Goal: Browse casually: Explore the website without a specific task or goal

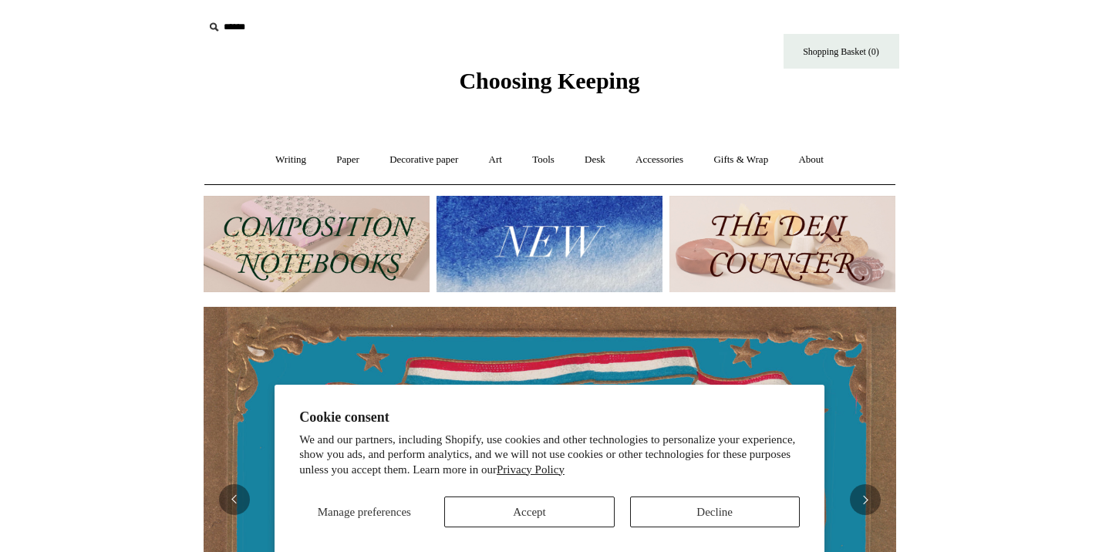
click at [593, 515] on button "Accept" at bounding box center [529, 512] width 170 height 31
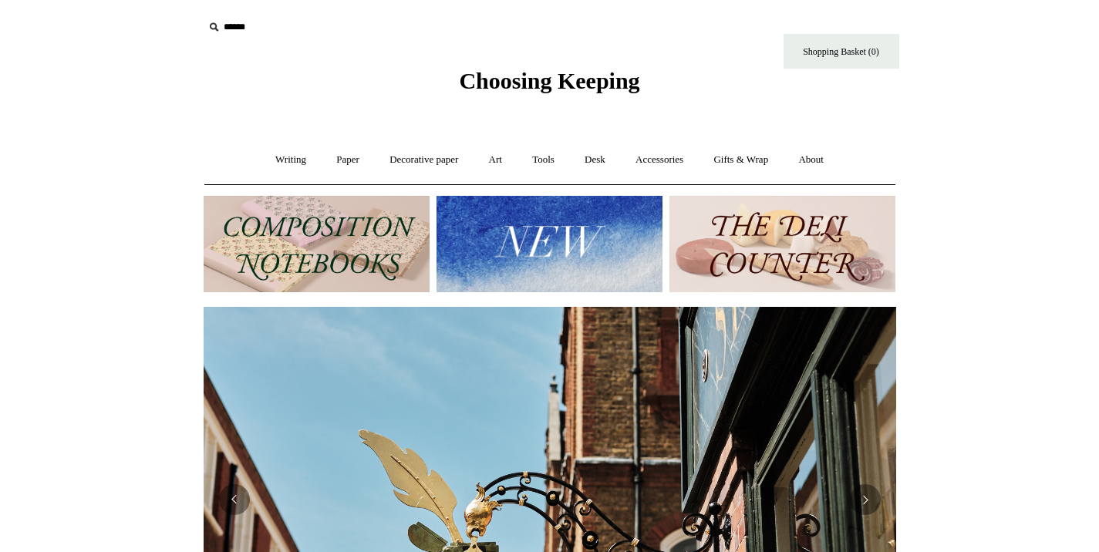
scroll to position [0, 693]
click at [279, 162] on link "Writing +" at bounding box center [291, 160] width 59 height 41
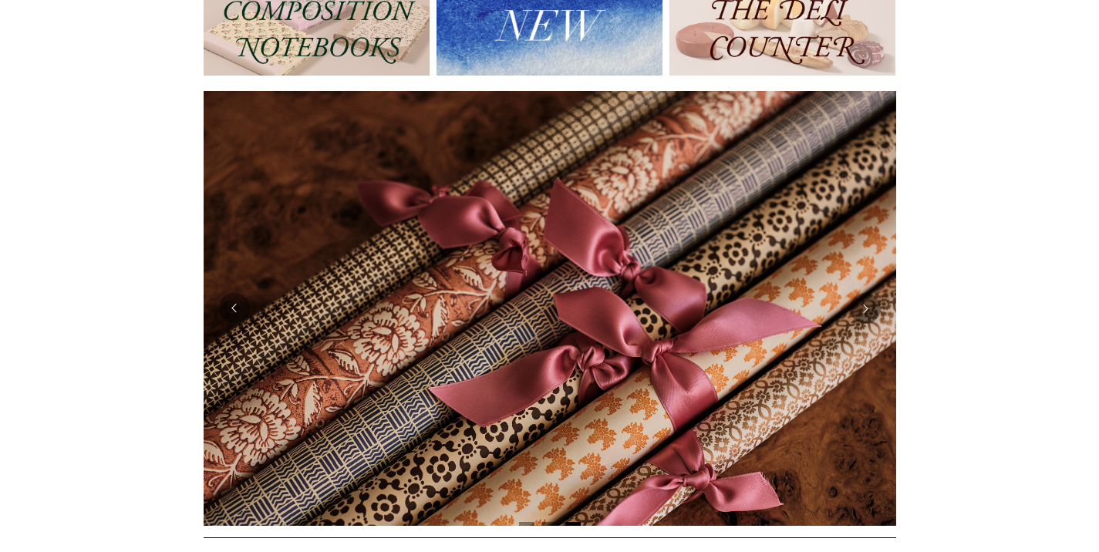
scroll to position [0, 0]
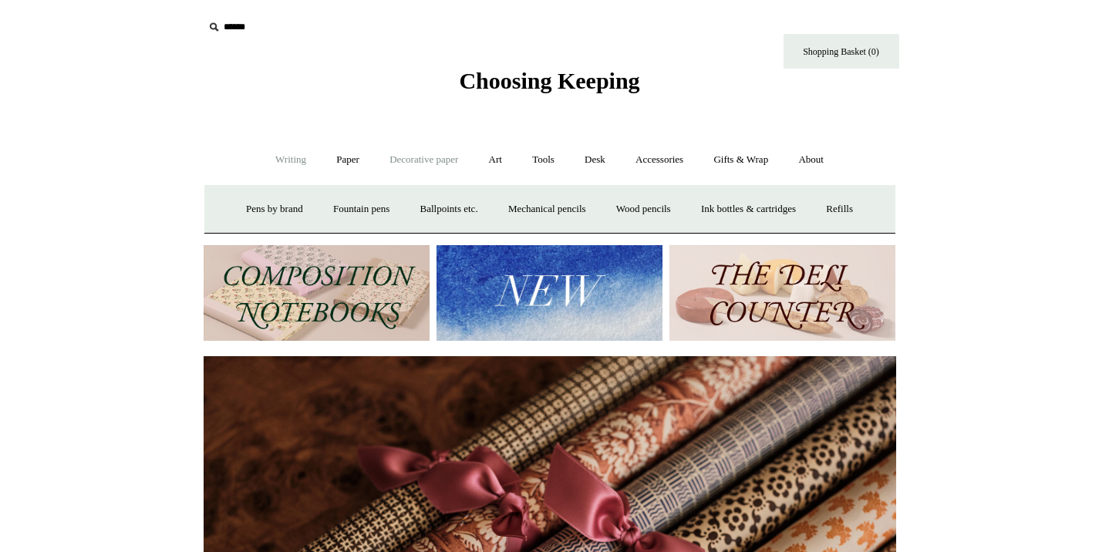
drag, startPoint x: 409, startPoint y: 157, endPoint x: 419, endPoint y: 160, distance: 10.5
click at [410, 157] on link "Decorative paper +" at bounding box center [424, 160] width 96 height 41
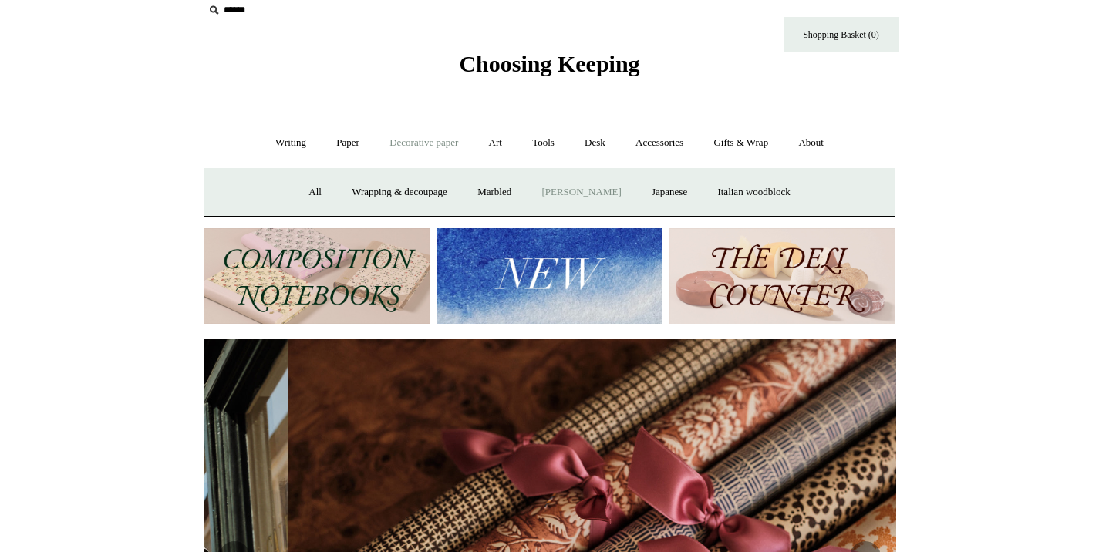
scroll to position [0, 1064]
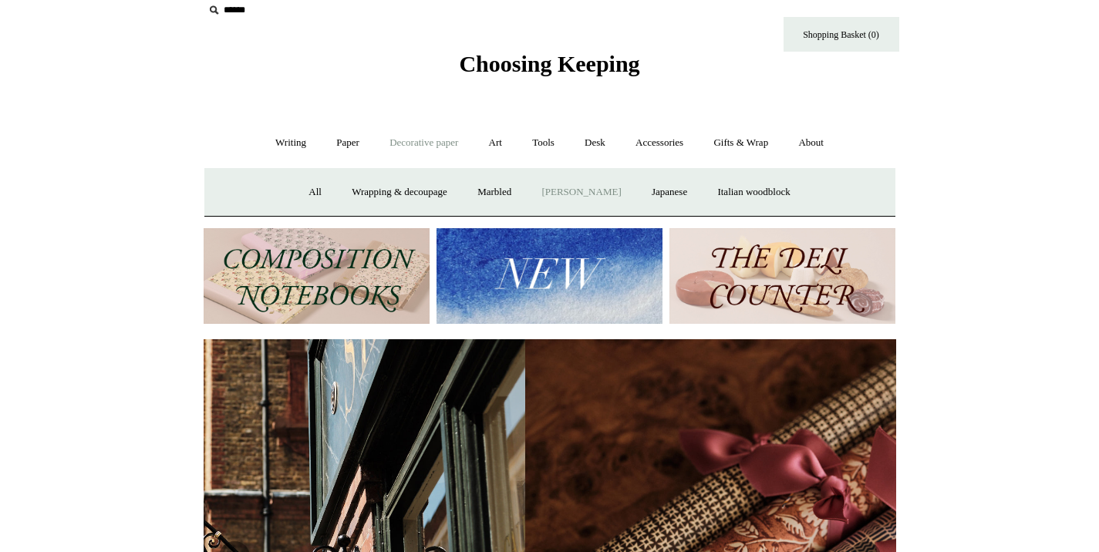
click at [606, 187] on link "[PERSON_NAME]" at bounding box center [581, 192] width 107 height 41
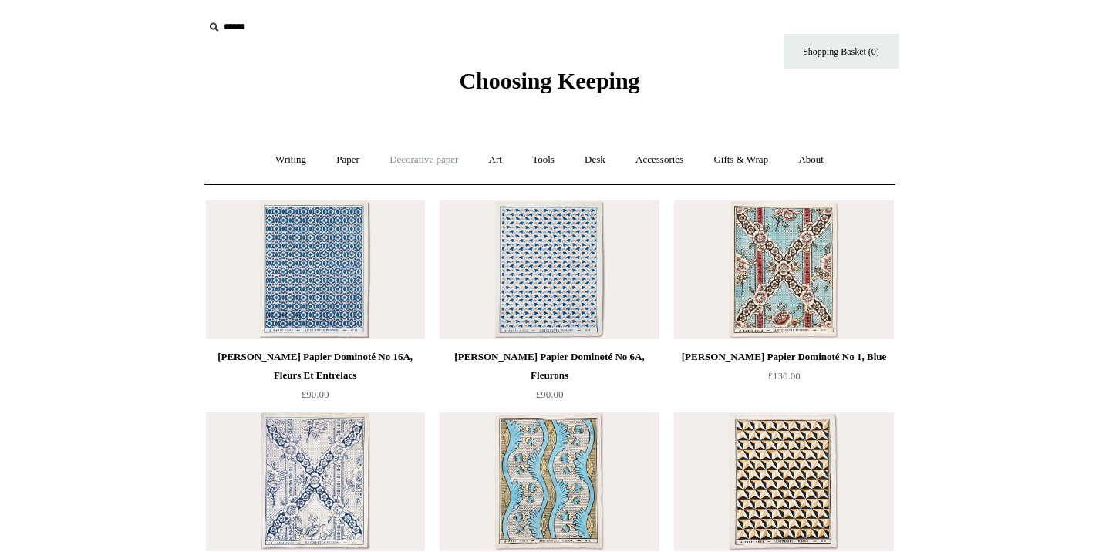
click at [417, 161] on link "Decorative paper +" at bounding box center [424, 160] width 96 height 41
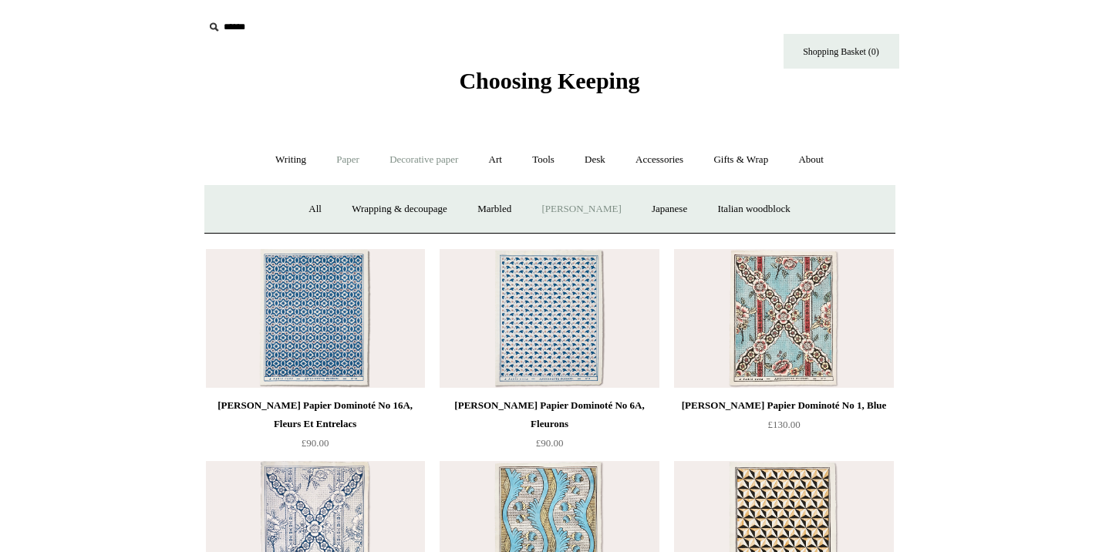
click at [348, 162] on link "Paper +" at bounding box center [347, 160] width 51 height 41
click at [277, 168] on link "Writing +" at bounding box center [291, 160] width 59 height 41
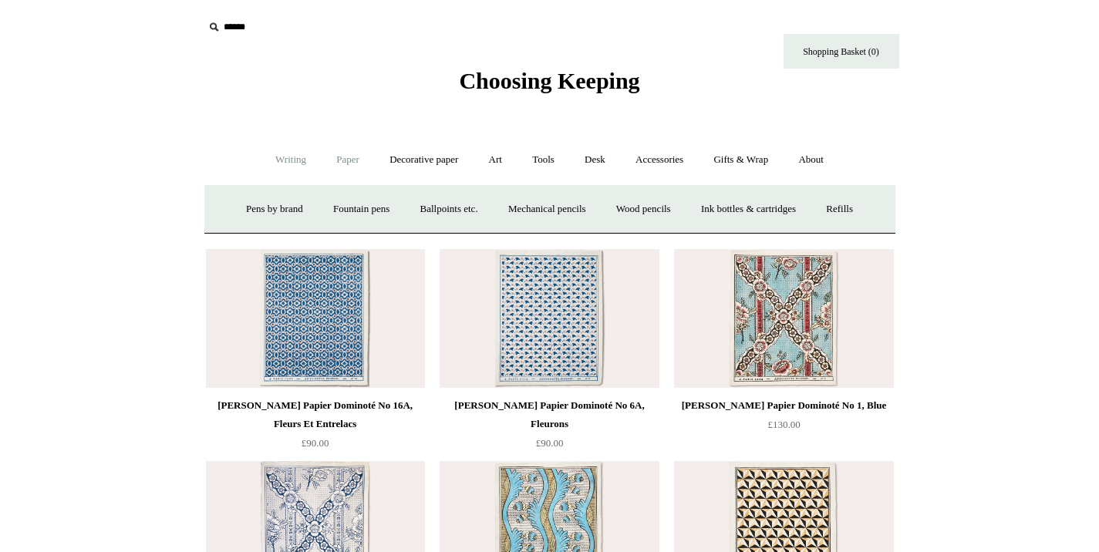
click at [342, 164] on link "Paper +" at bounding box center [347, 160] width 51 height 41
click at [322, 214] on link "Notebooks +" at bounding box center [334, 209] width 71 height 41
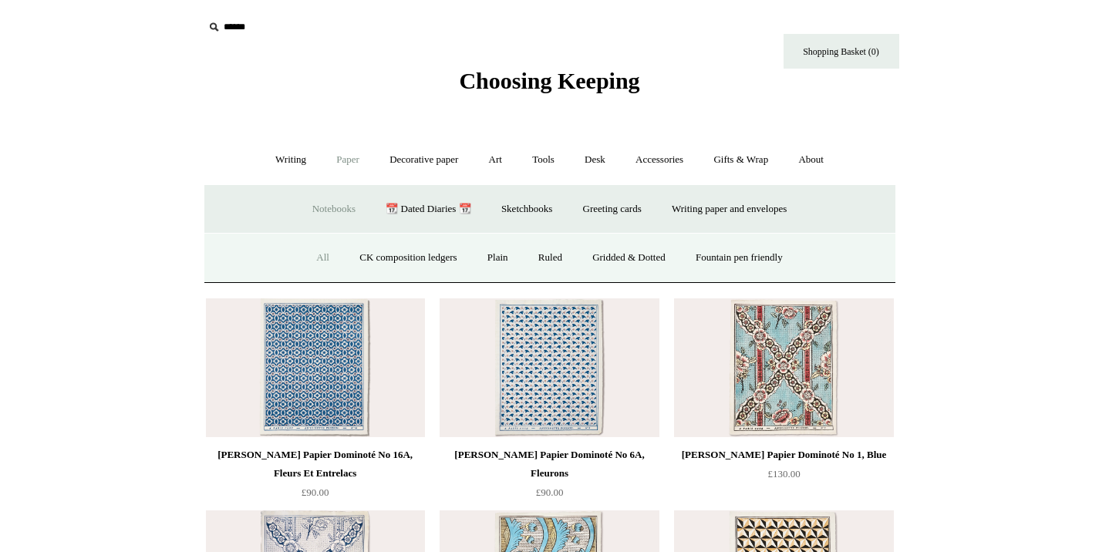
click at [302, 253] on link "All" at bounding box center [322, 258] width 41 height 41
